Goal: Find specific page/section: Find specific page/section

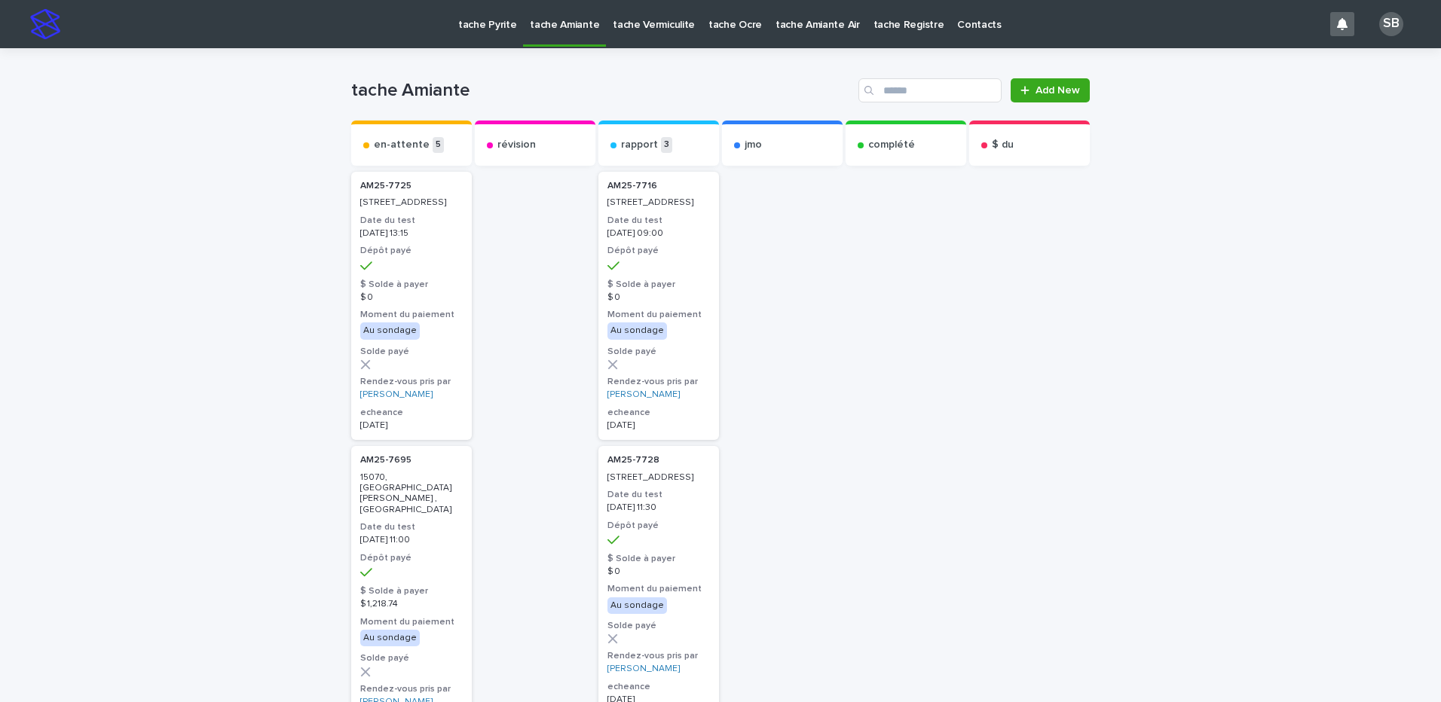
click at [646, 33] on link "tache Vermiculite" at bounding box center [654, 23] width 96 height 47
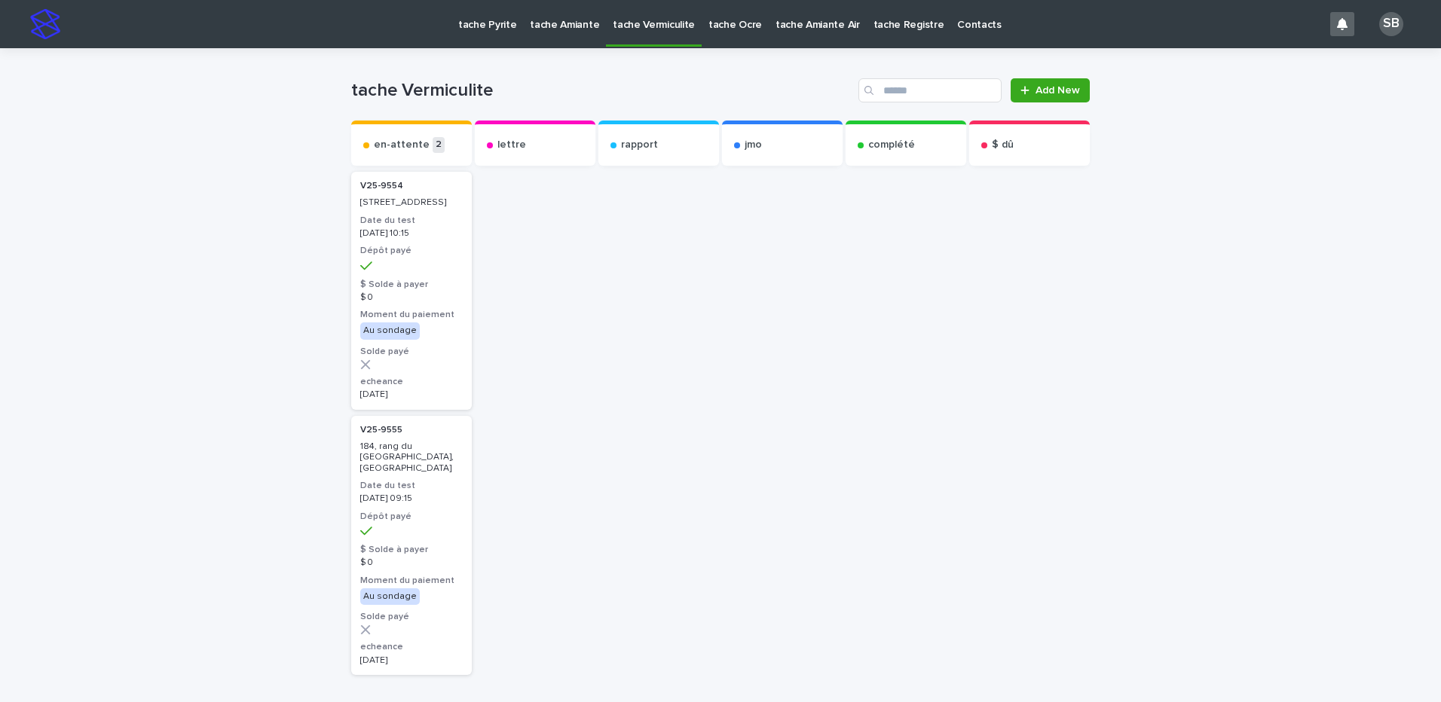
click at [475, 26] on p "tache Pyrite" at bounding box center [487, 16] width 58 height 32
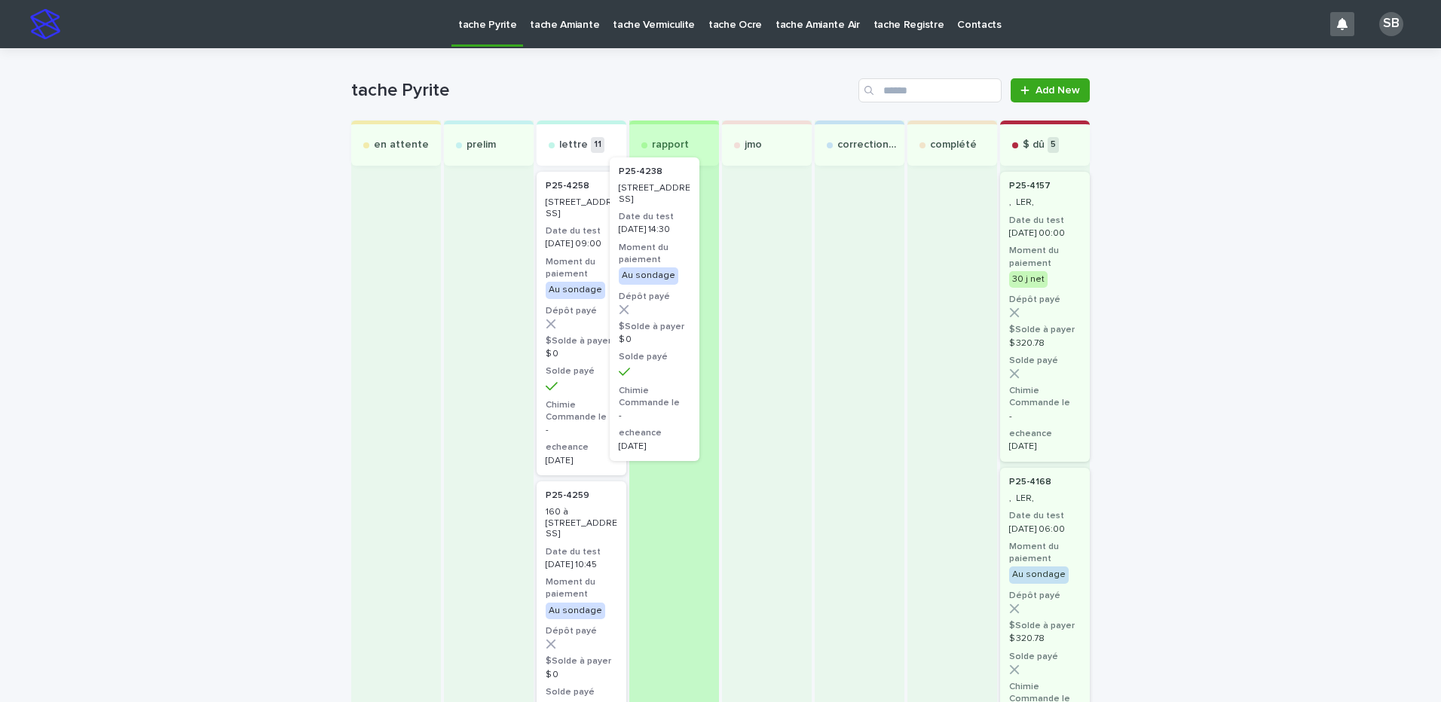
drag, startPoint x: 596, startPoint y: 307, endPoint x: 700, endPoint y: 292, distance: 105.2
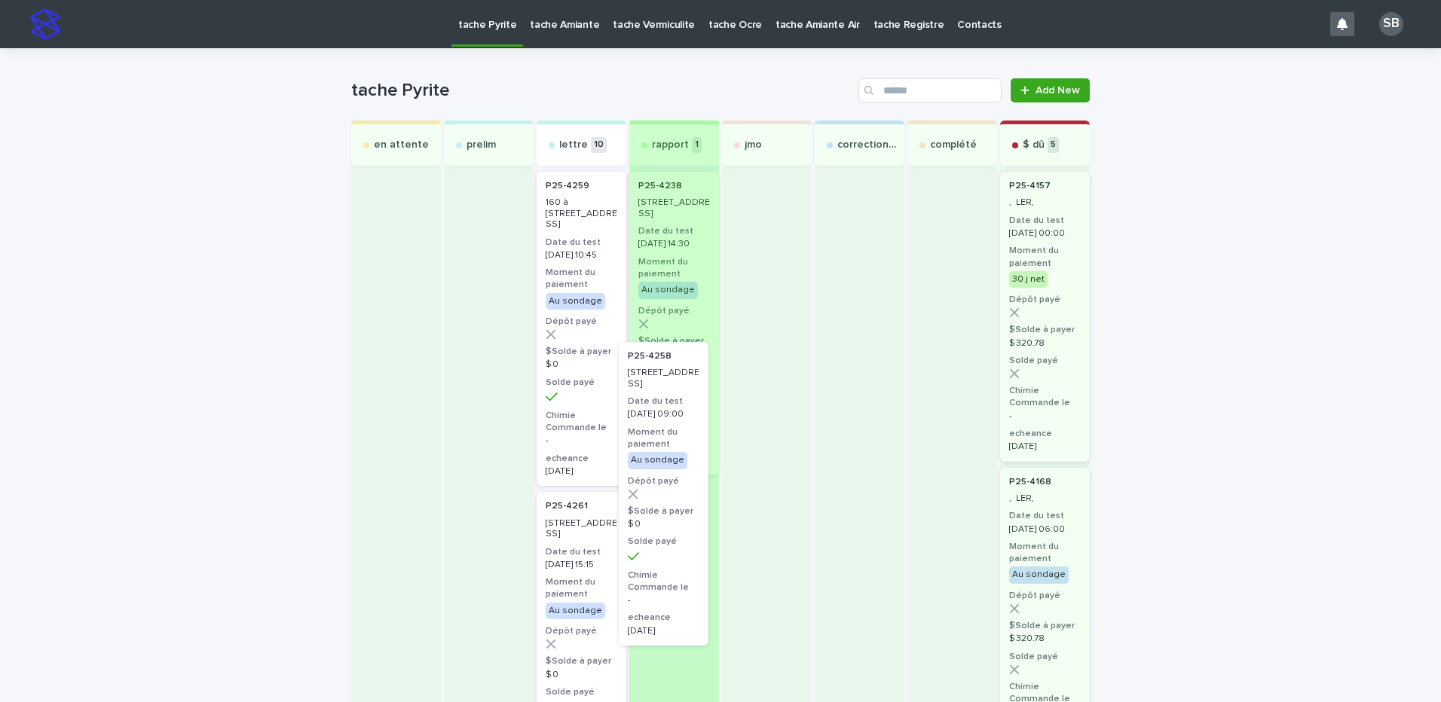
drag, startPoint x: 593, startPoint y: 305, endPoint x: 686, endPoint y: 483, distance: 200.9
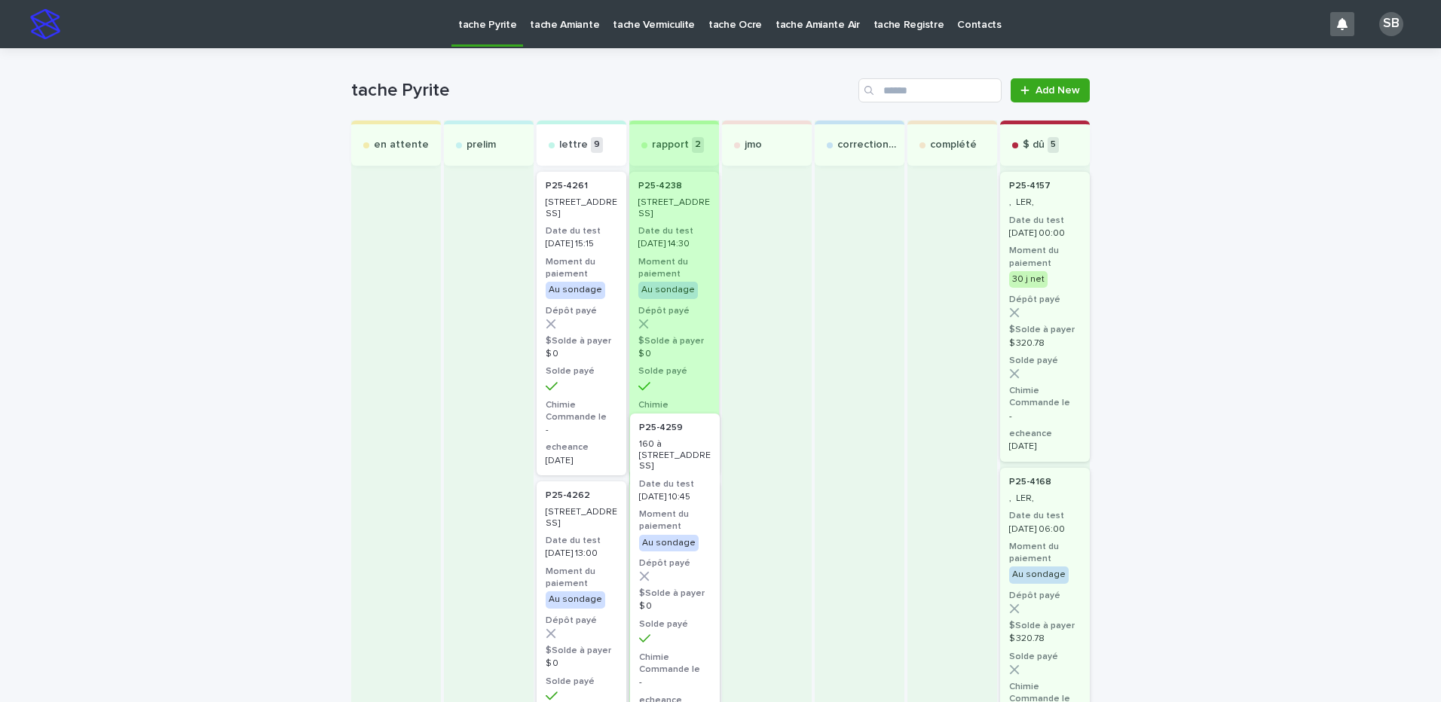
drag, startPoint x: 573, startPoint y: 348, endPoint x: 677, endPoint y: 608, distance: 279.9
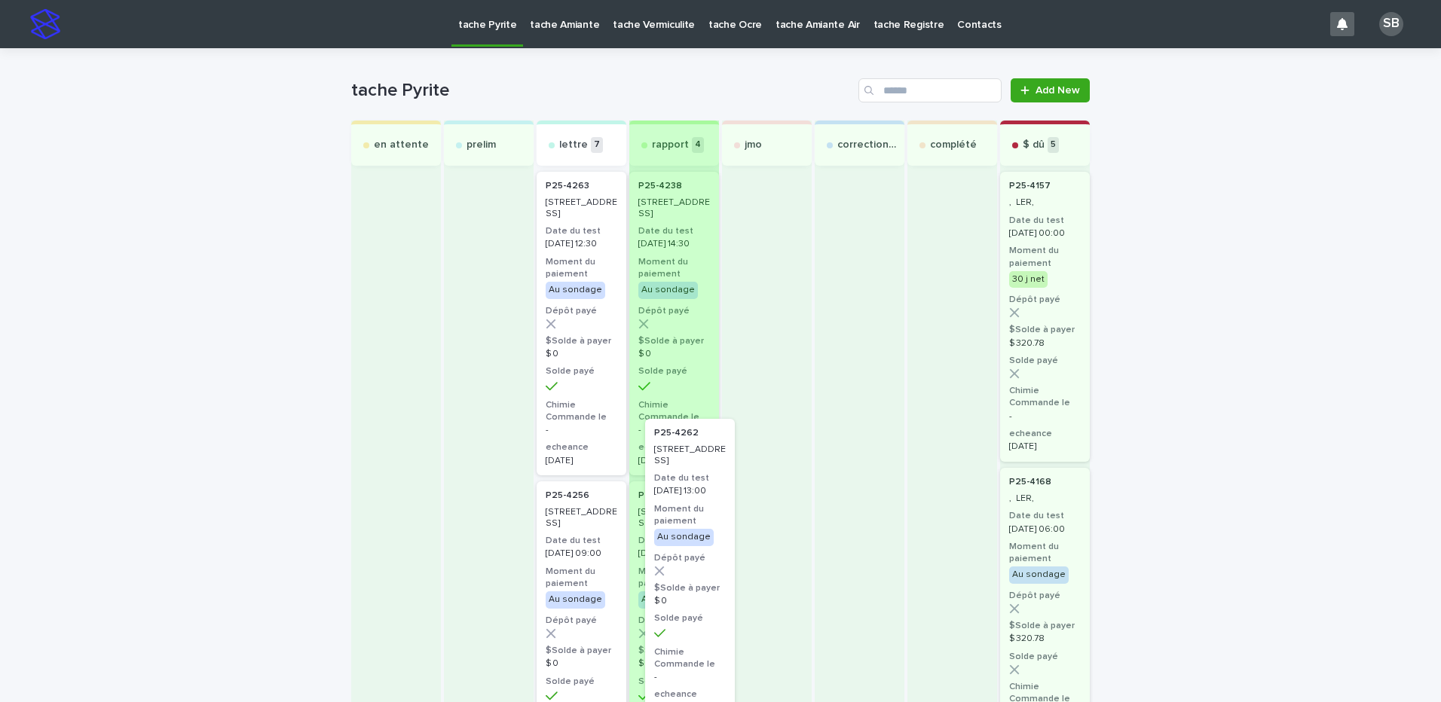
drag, startPoint x: 569, startPoint y: 337, endPoint x: 686, endPoint y: 587, distance: 276.4
drag, startPoint x: 606, startPoint y: 402, endPoint x: 692, endPoint y: 614, distance: 229.2
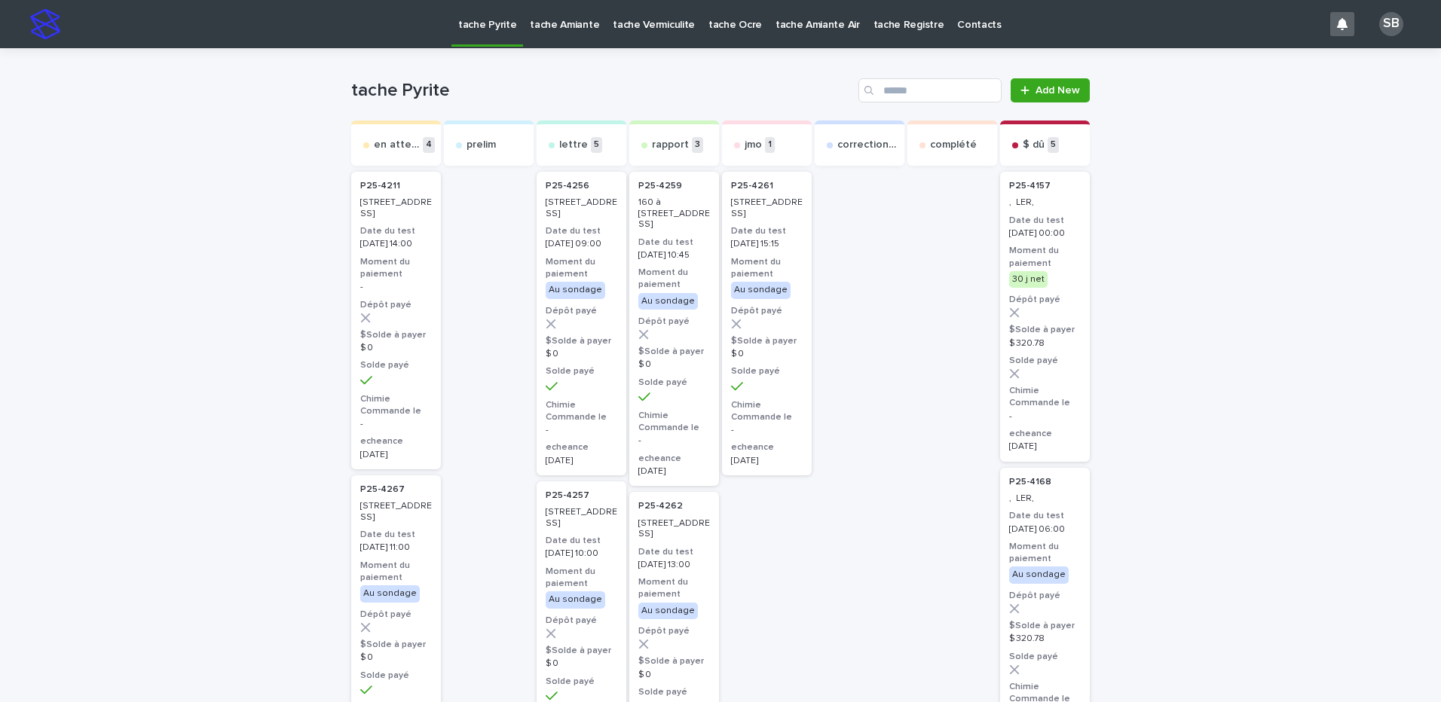
click at [569, 17] on p "tache Amiante" at bounding box center [564, 16] width 69 height 32
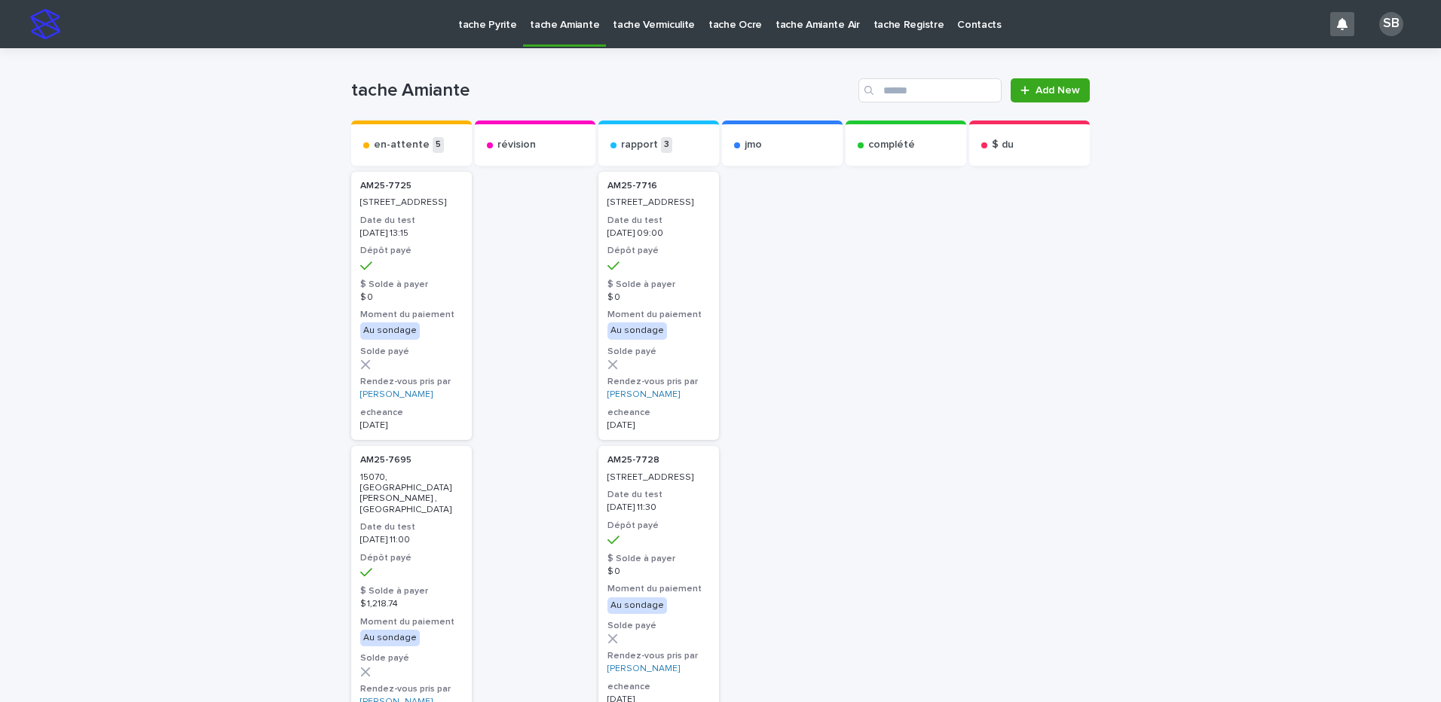
click at [621, 24] on p "tache Vermiculite" at bounding box center [654, 16] width 82 height 32
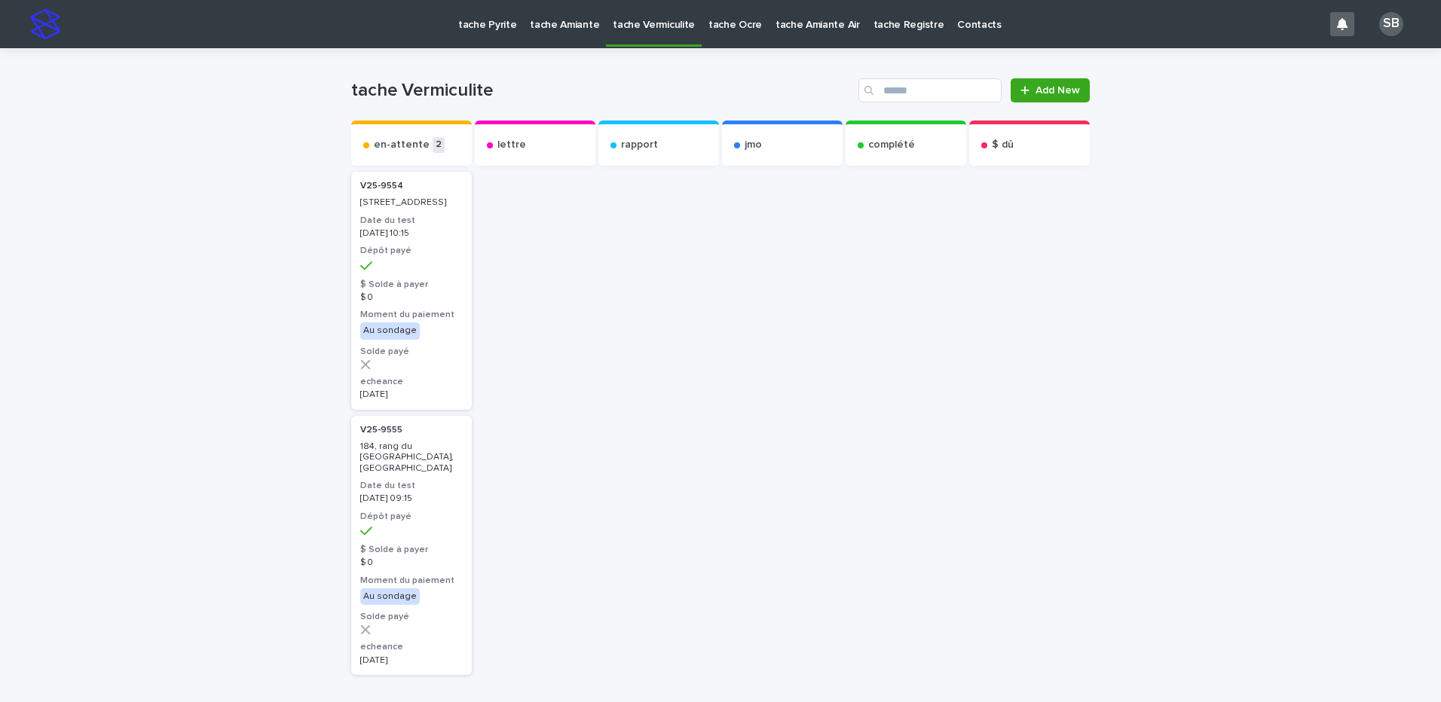
click at [496, 32] on link "tache Pyrite" at bounding box center [487, 23] width 72 height 47
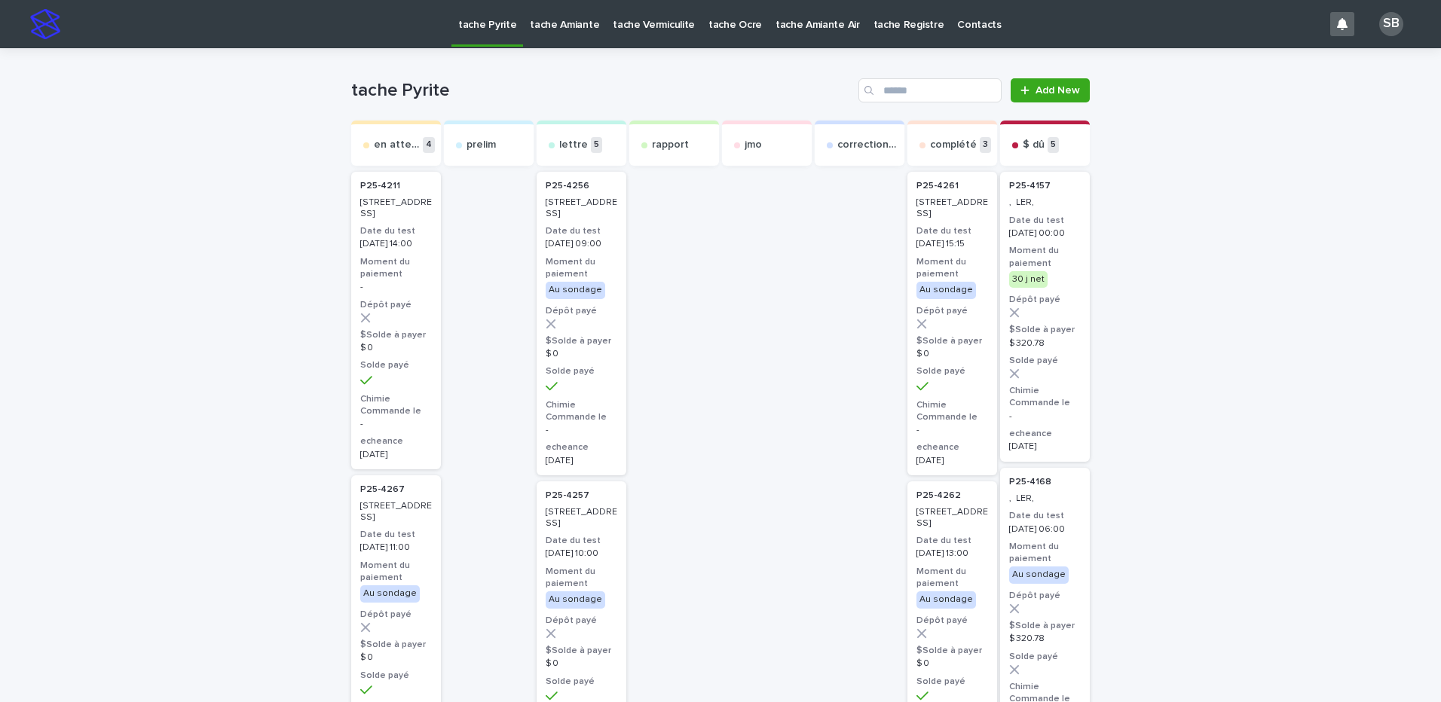
click at [582, 26] on p "tache Amiante" at bounding box center [564, 16] width 69 height 32
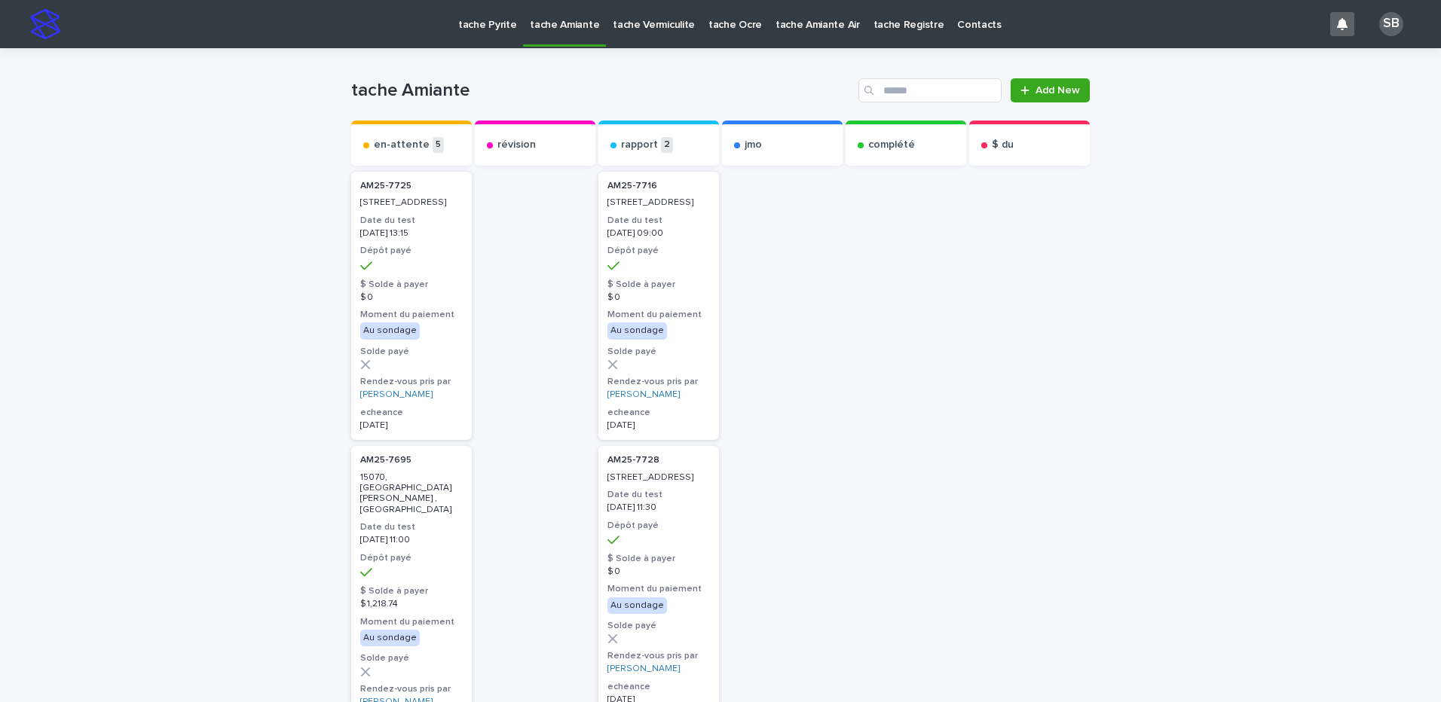
click at [505, 33] on link "tache Pyrite" at bounding box center [487, 23] width 72 height 47
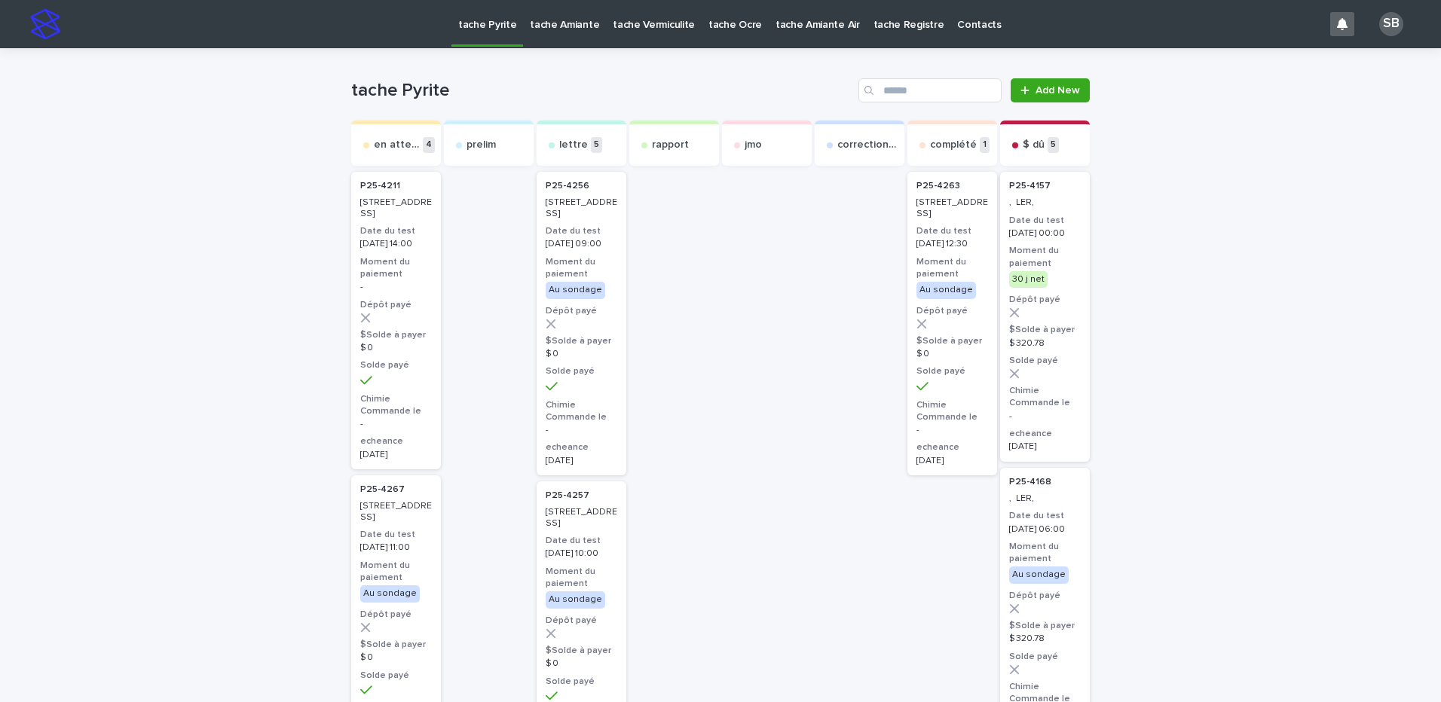
drag, startPoint x: 152, startPoint y: 405, endPoint x: 167, endPoint y: 386, distance: 23.7
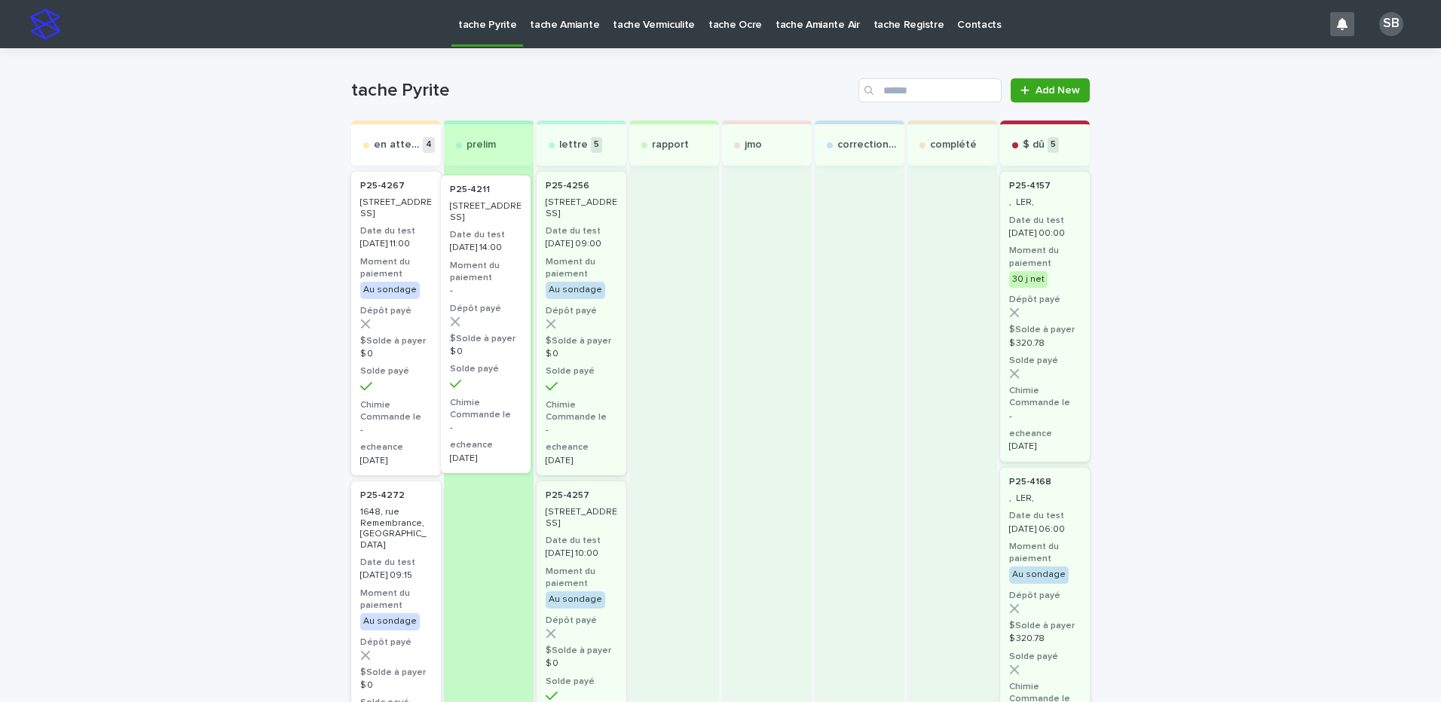
drag, startPoint x: 391, startPoint y: 287, endPoint x: 487, endPoint y: 294, distance: 96.7
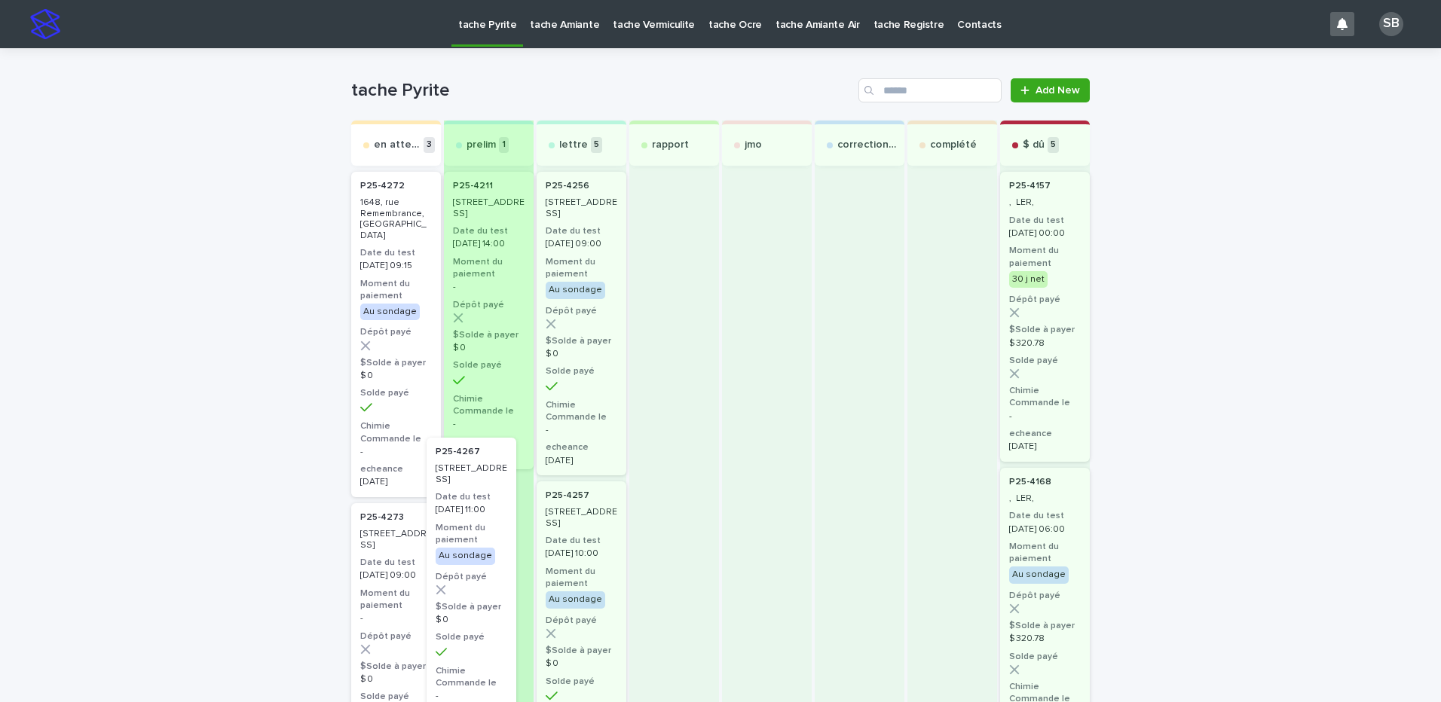
drag, startPoint x: 381, startPoint y: 347, endPoint x: 466, endPoint y: 614, distance: 280.7
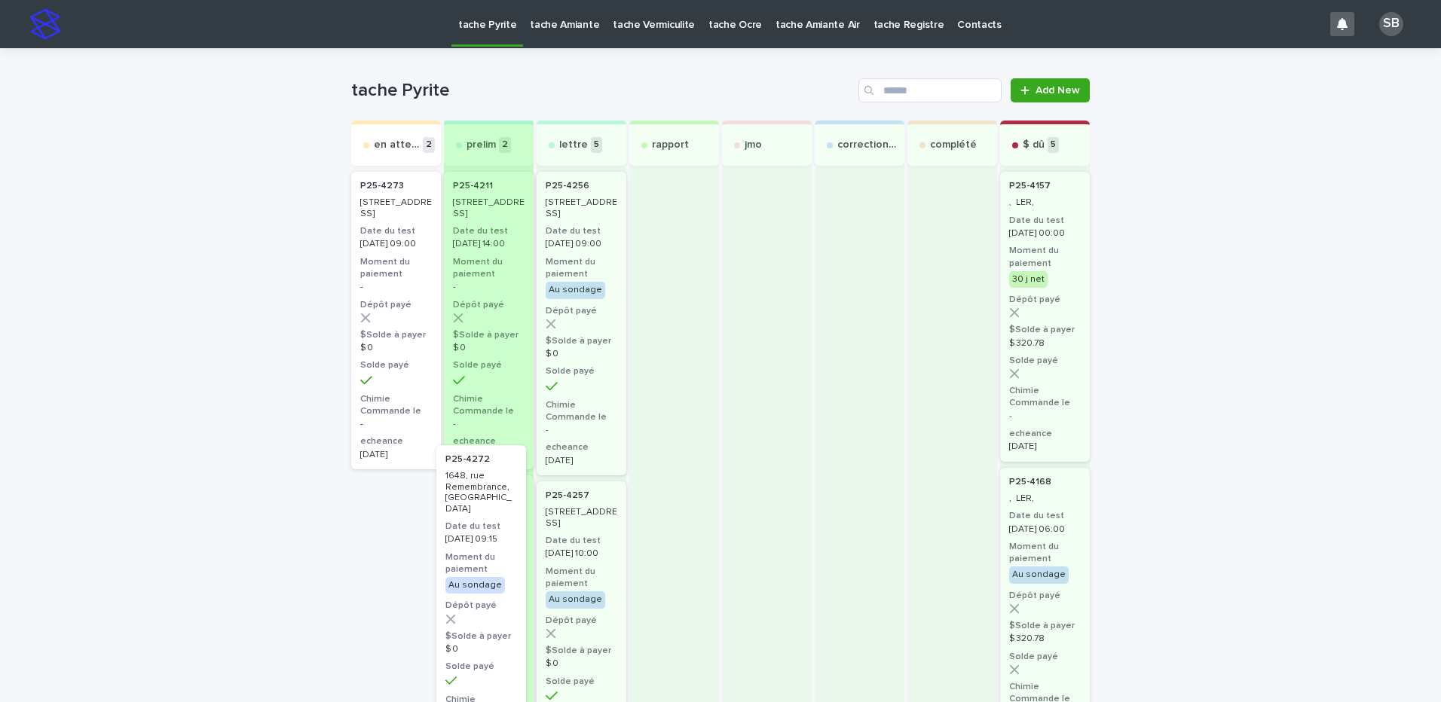
drag, startPoint x: 393, startPoint y: 311, endPoint x: 491, endPoint y: 596, distance: 301.2
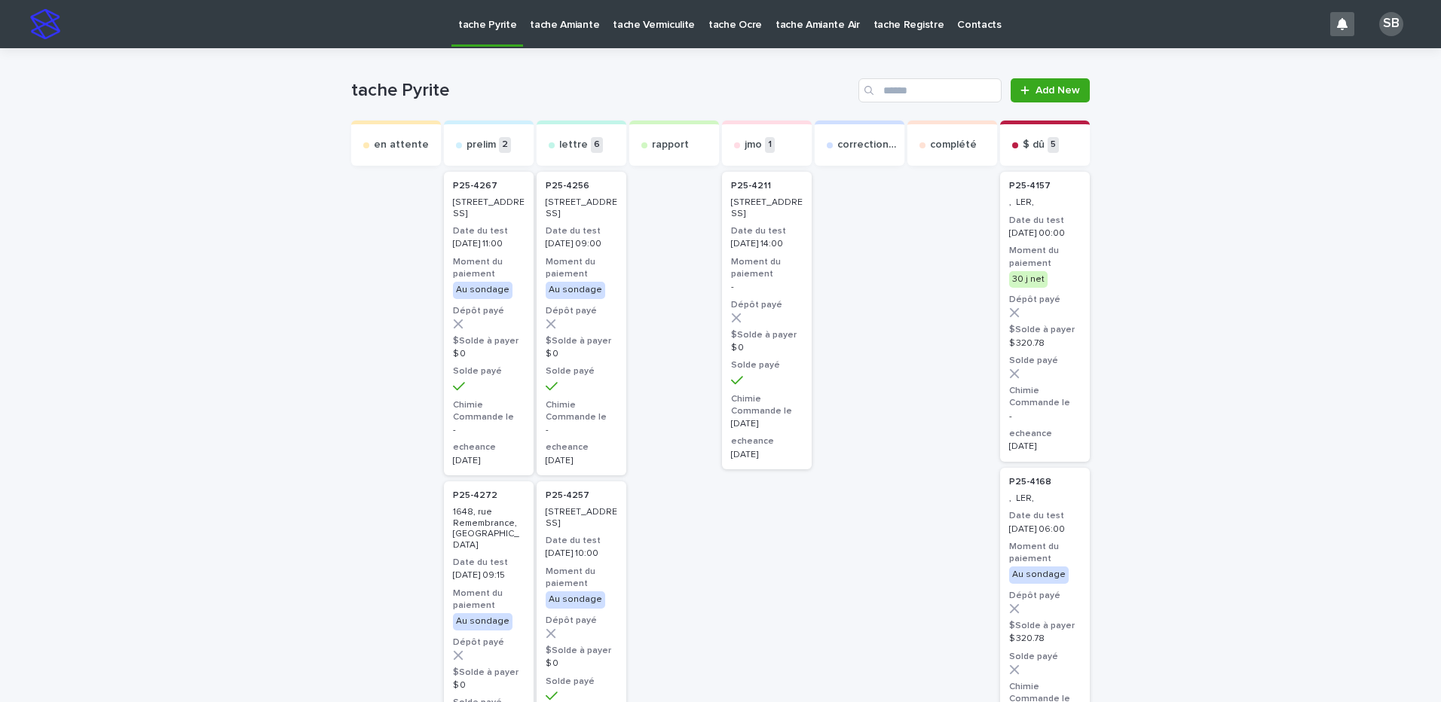
drag, startPoint x: 347, startPoint y: 375, endPoint x: 230, endPoint y: 283, distance: 148.6
drag, startPoint x: 1214, startPoint y: 318, endPoint x: 1095, endPoint y: 406, distance: 148.7
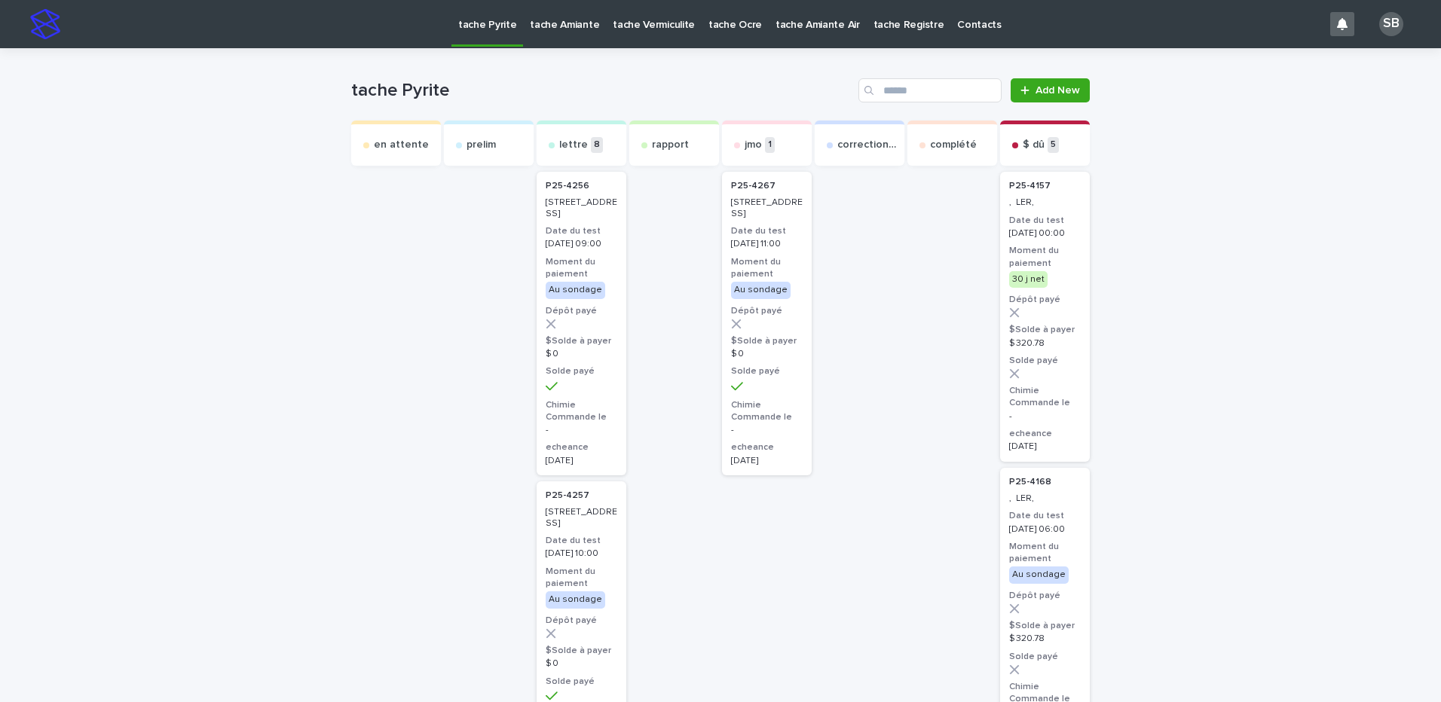
click at [573, 19] on p "tache Amiante" at bounding box center [564, 16] width 69 height 32
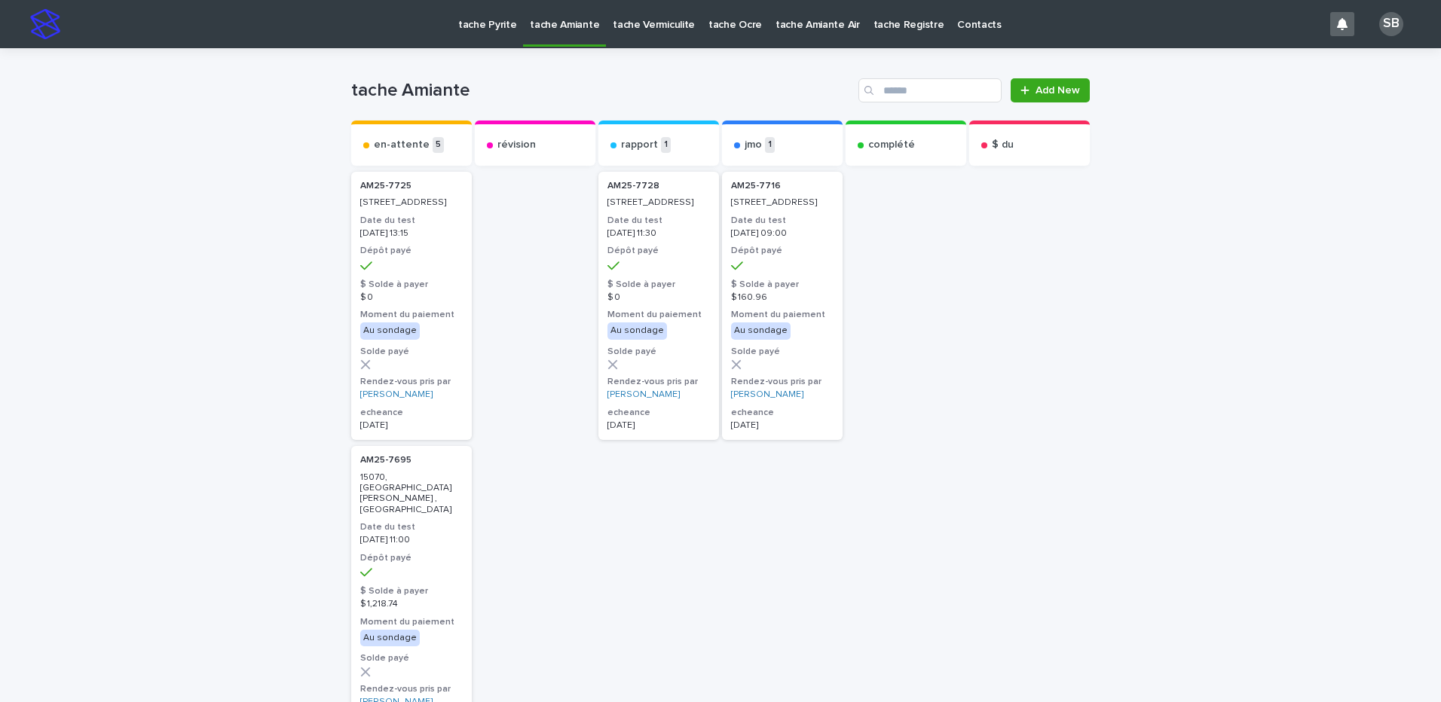
click at [662, 23] on p "tache Vermiculite" at bounding box center [654, 16] width 82 height 32
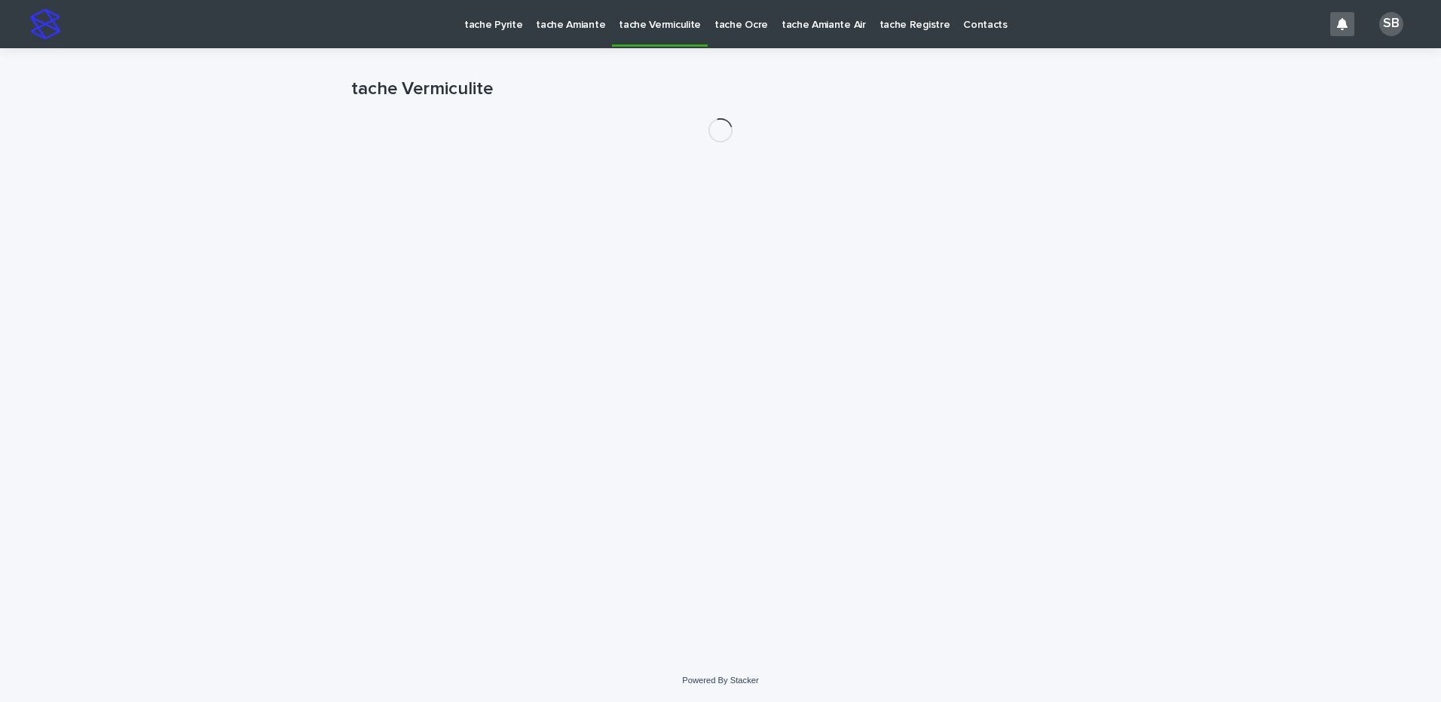
click at [502, 22] on p "tache Pyrite" at bounding box center [493, 16] width 58 height 32
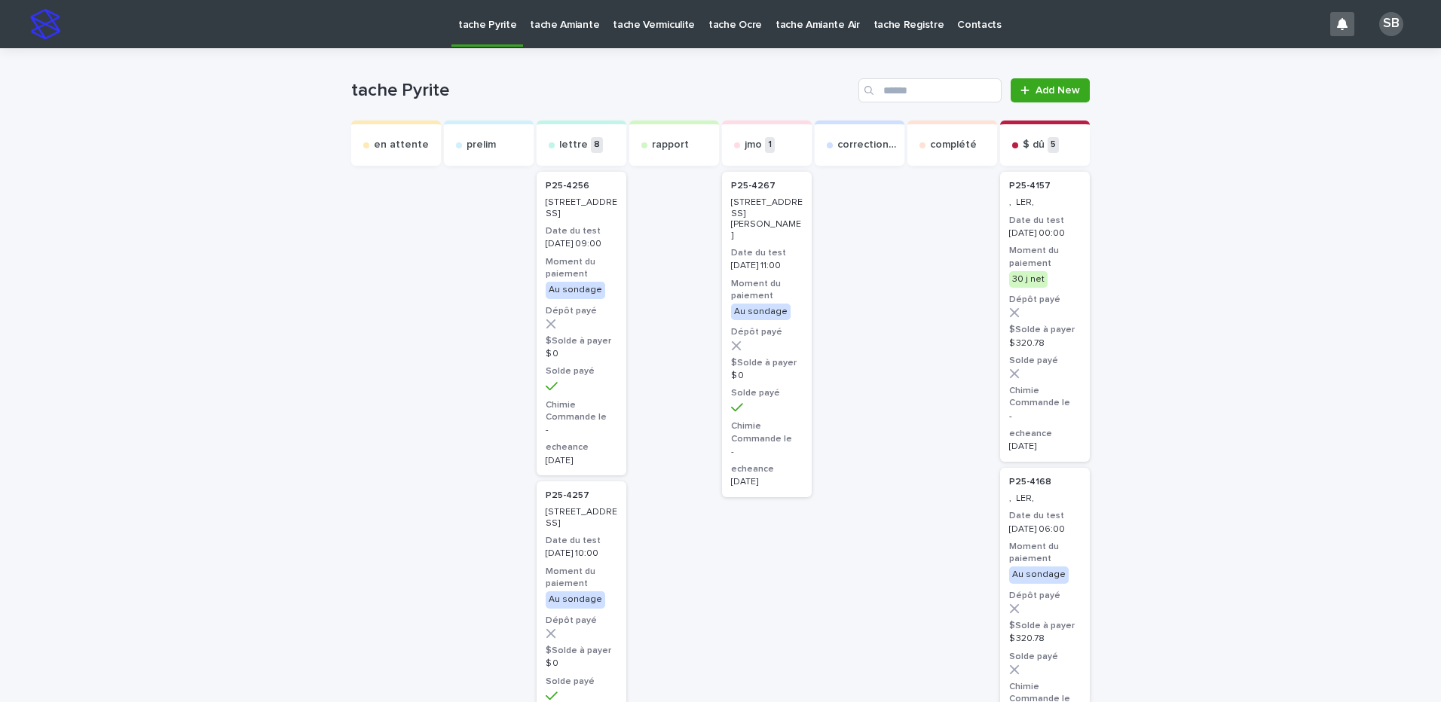
drag, startPoint x: 359, startPoint y: 306, endPoint x: 348, endPoint y: 301, distance: 11.8
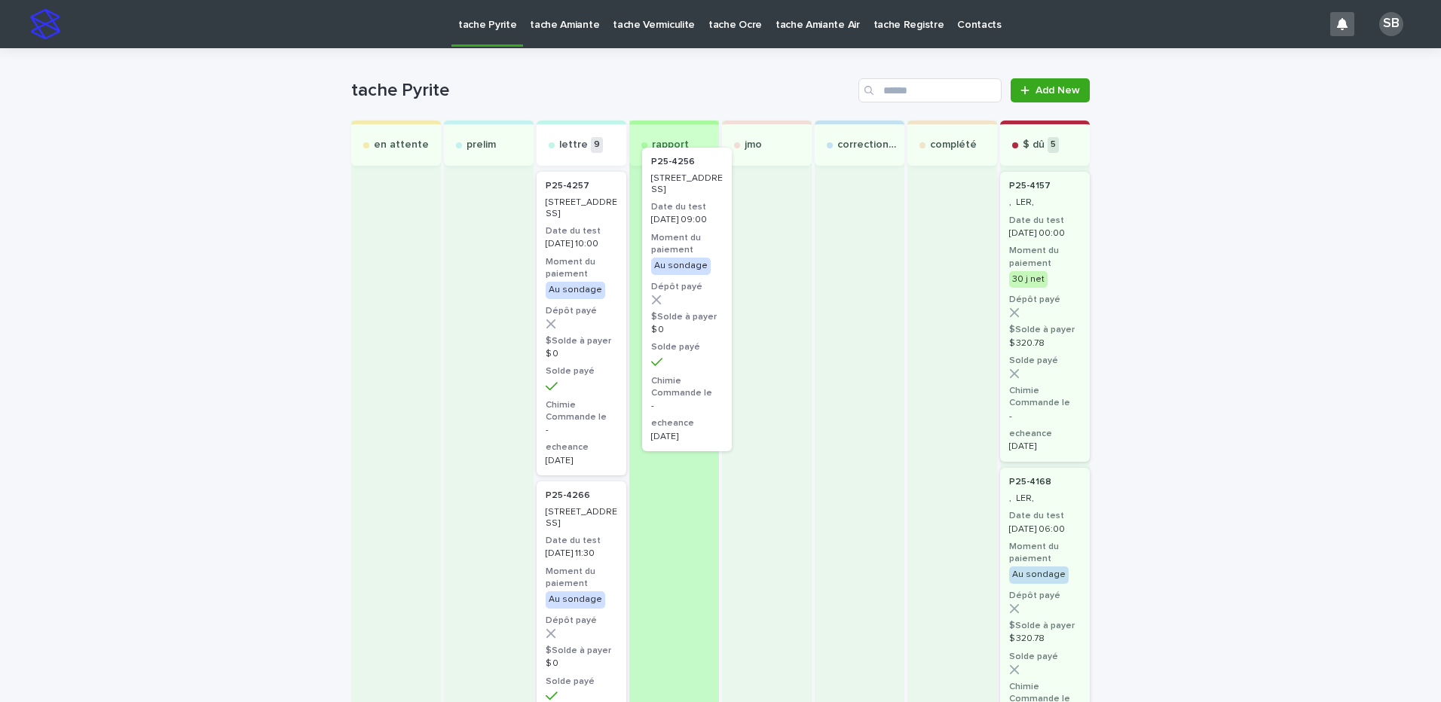
drag, startPoint x: 586, startPoint y: 301, endPoint x: 703, endPoint y: 273, distance: 119.9
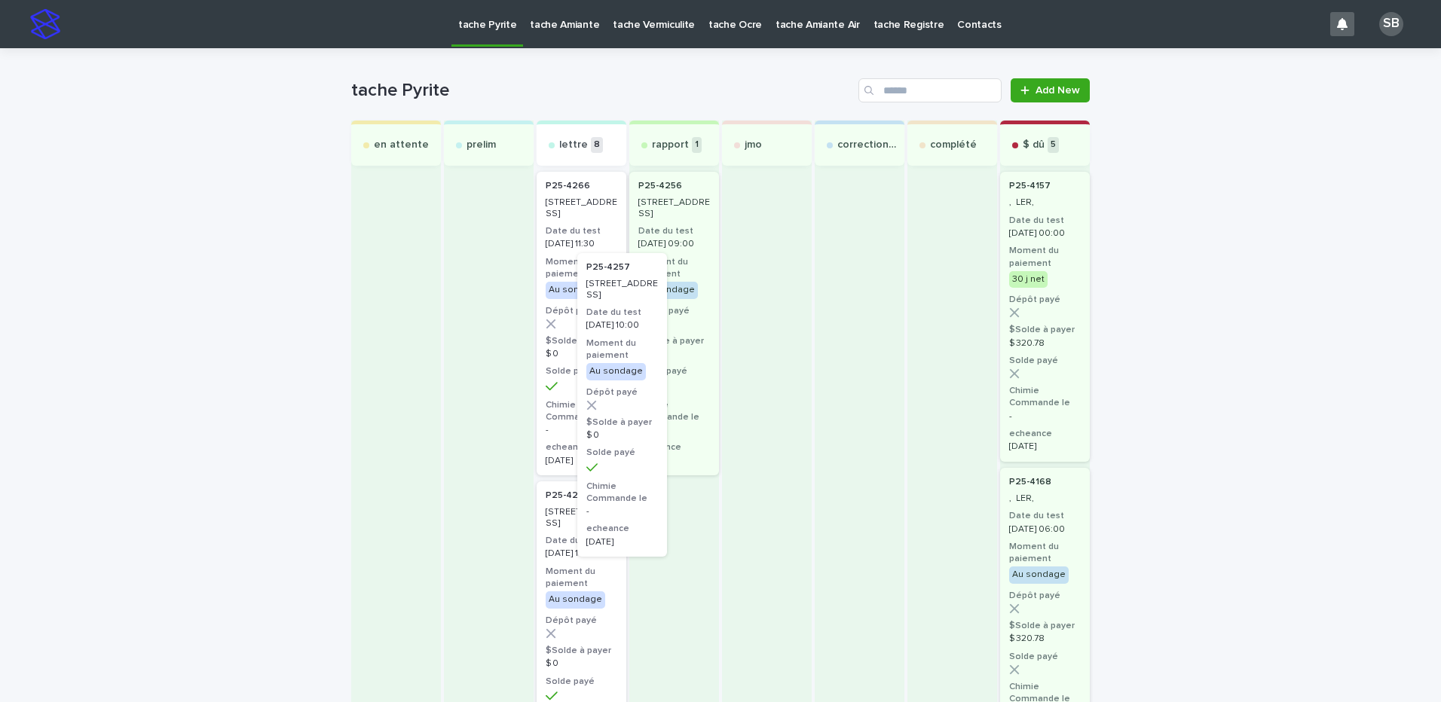
drag, startPoint x: 573, startPoint y: 310, endPoint x: 650, endPoint y: 448, distance: 158.9
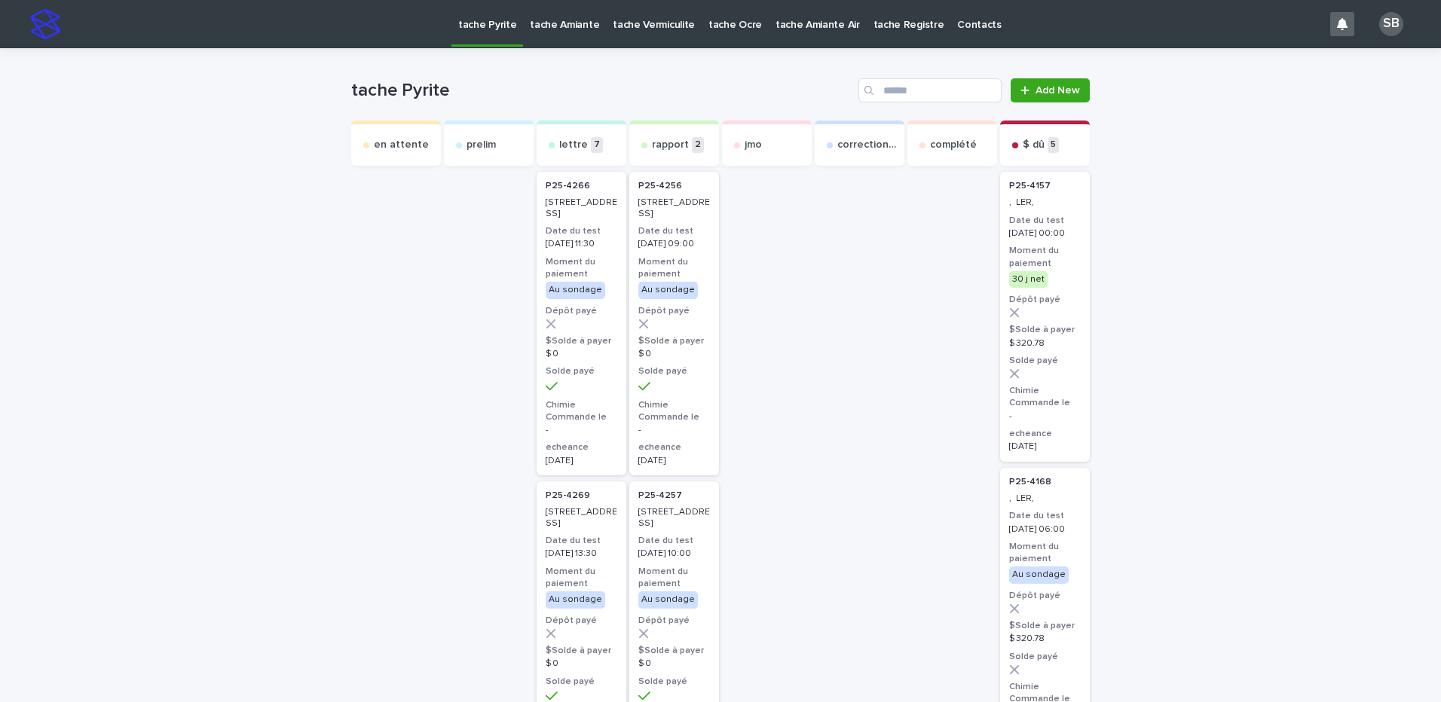
click at [575, 338] on h3 "$Solde à payer" at bounding box center [581, 341] width 72 height 12
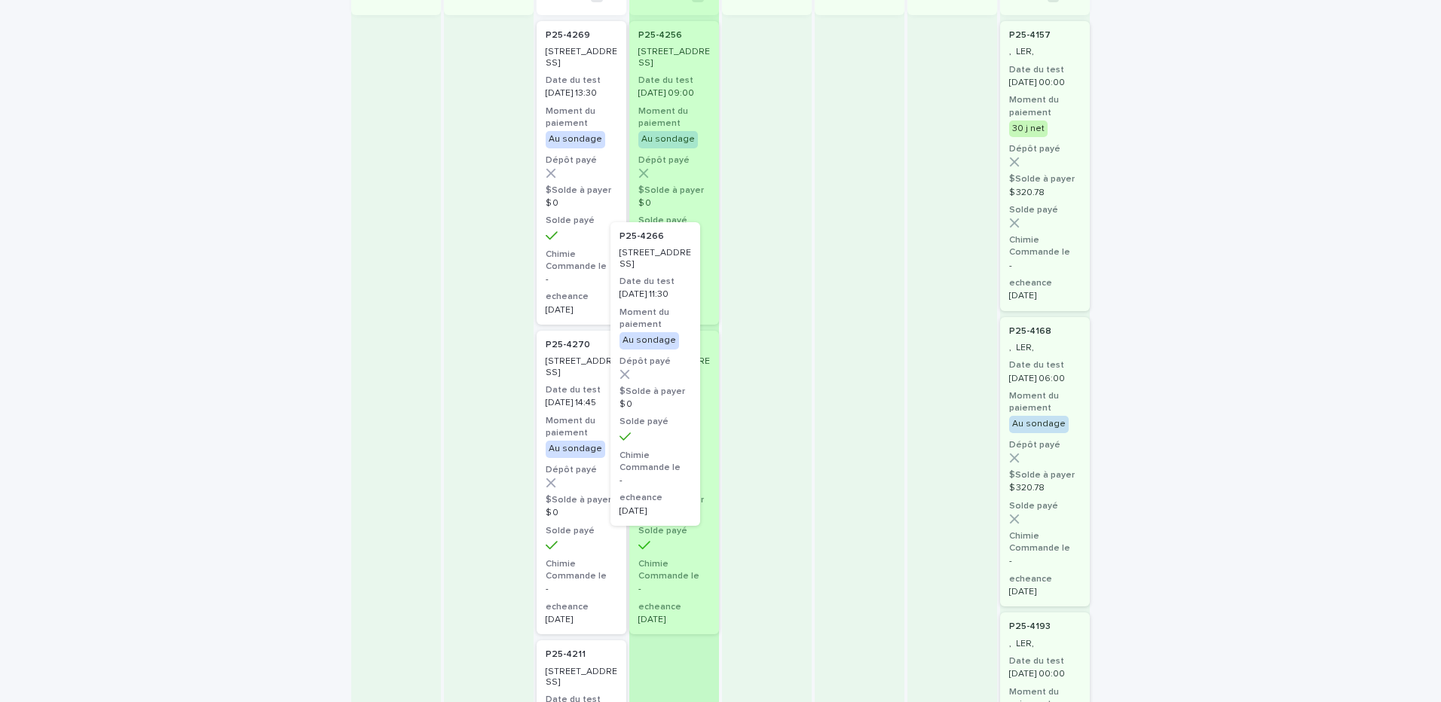
drag, startPoint x: 583, startPoint y: 228, endPoint x: 689, endPoint y: 510, distance: 301.6
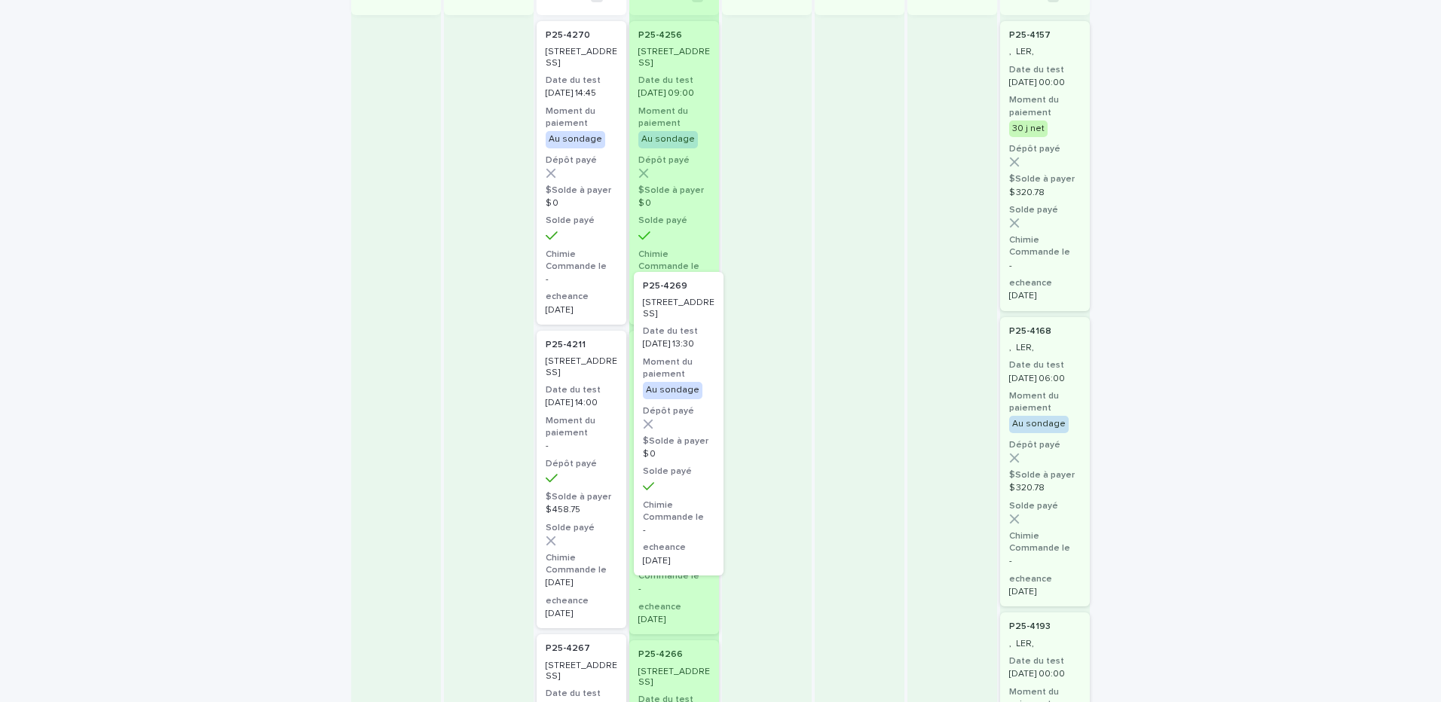
drag, startPoint x: 592, startPoint y: 189, endPoint x: 701, endPoint y: 460, distance: 292.1
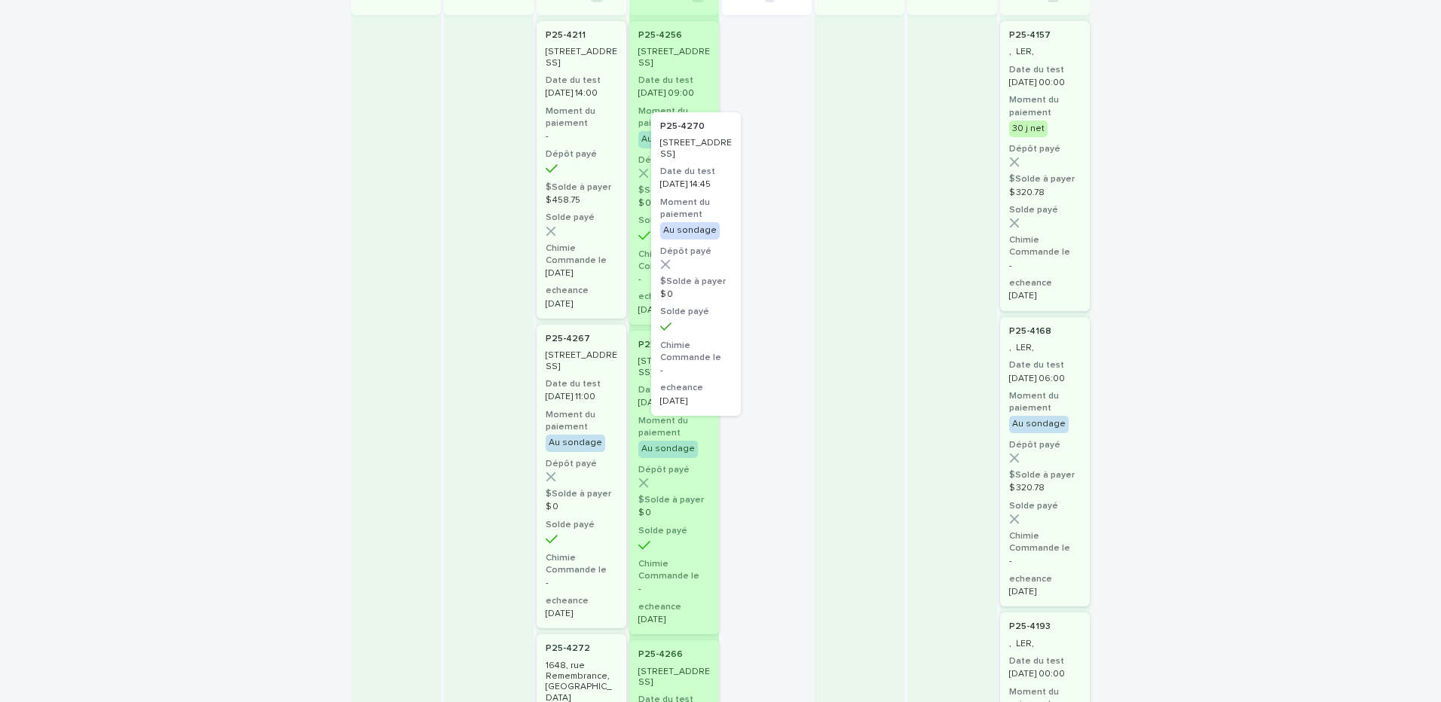
drag, startPoint x: 765, startPoint y: 179, endPoint x: 786, endPoint y: 235, distance: 60.3
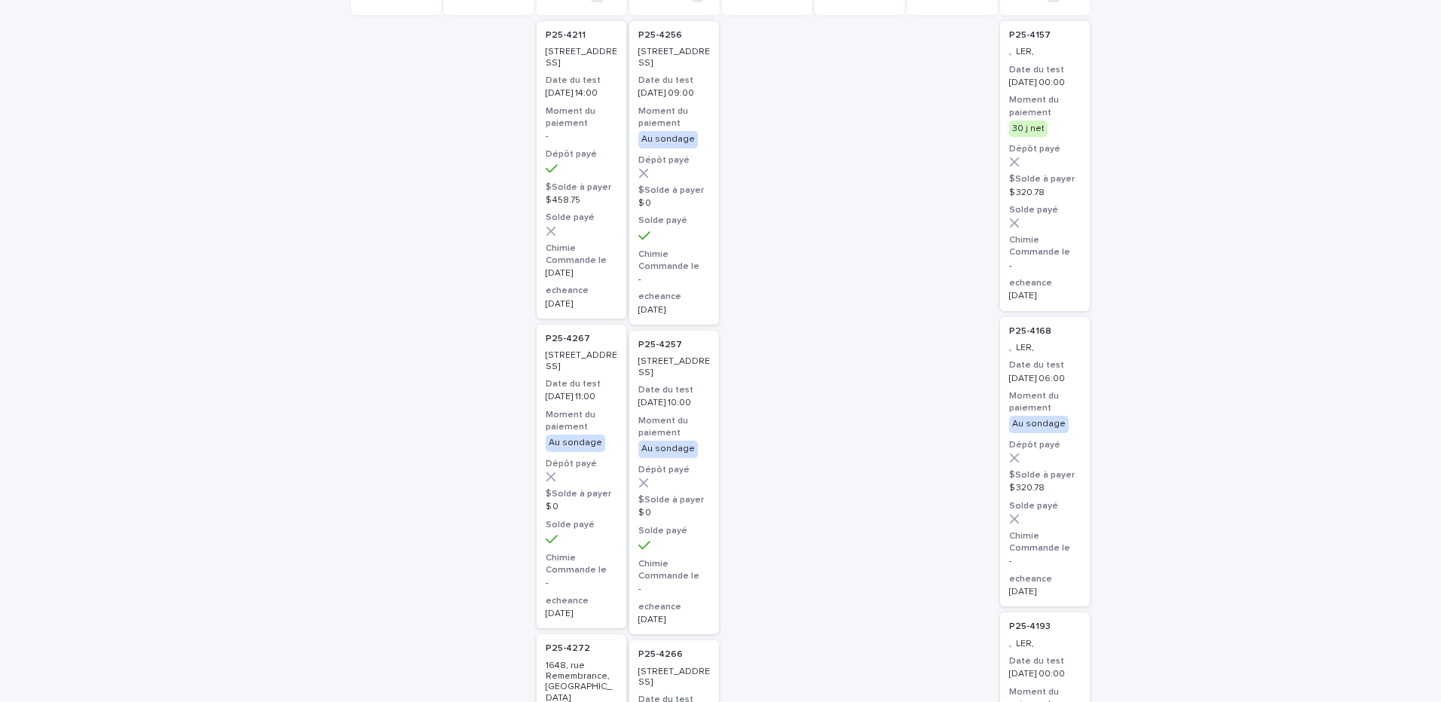
scroll to position [0, 0]
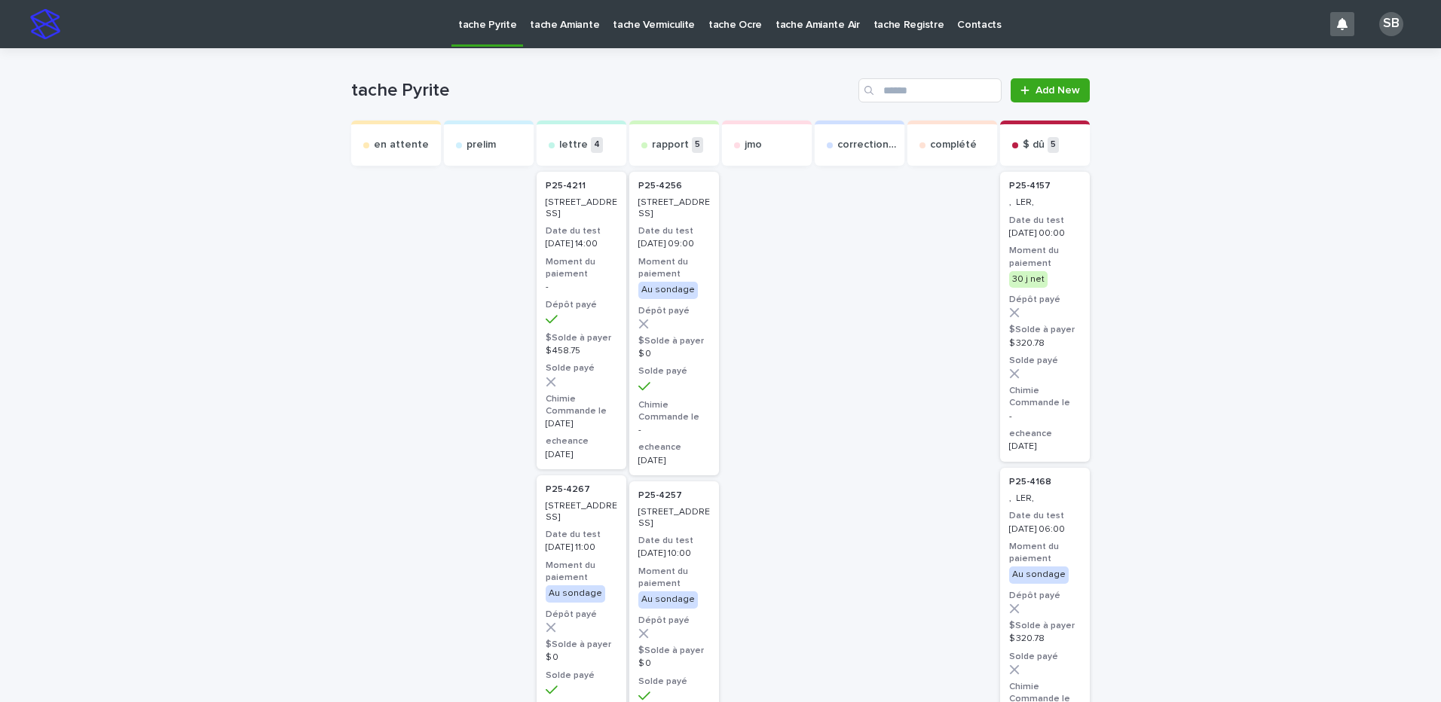
click at [557, 32] on link "tache Amiante" at bounding box center [564, 23] width 83 height 47
